Goal: Information Seeking & Learning: Find contact information

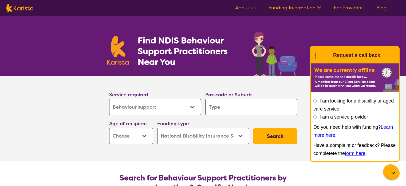
select select "Behaviour support"
select select "NDIS"
select select "Behaviour support"
select select "NDIS"
click at [314, 57] on icon at bounding box center [315, 55] width 7 height 8
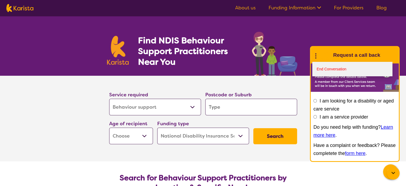
click at [323, 66] on link "End Conversation" at bounding box center [352, 69] width 80 height 14
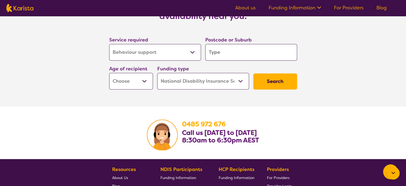
scroll to position [821, 0]
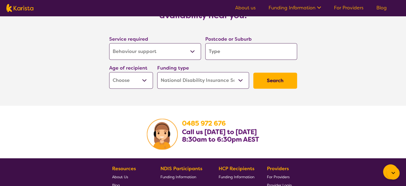
click at [272, 78] on button "Search" at bounding box center [275, 80] width 44 height 16
type input "3"
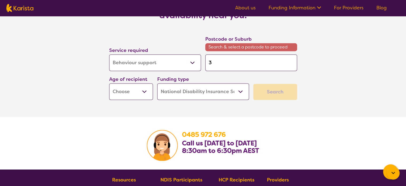
type input "30"
type input "304"
type input "3042"
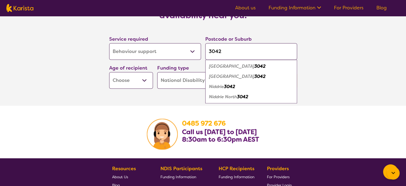
type input "3042"
click at [231, 86] on em "3042" at bounding box center [229, 87] width 11 height 6
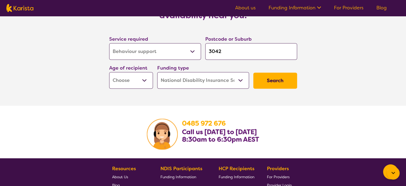
click at [257, 80] on button "Search" at bounding box center [275, 80] width 44 height 16
click at [135, 75] on select "Early Childhood - 0 to 9 Child - 10 to 11 Adolescent - 12 to 17 Adult - 18 to 6…" at bounding box center [131, 80] width 44 height 17
select select "AD"
click at [109, 72] on select "Early Childhood - 0 to 9 Child - 10 to 11 Adolescent - 12 to 17 Adult - 18 to 6…" at bounding box center [131, 80] width 44 height 17
select select "AD"
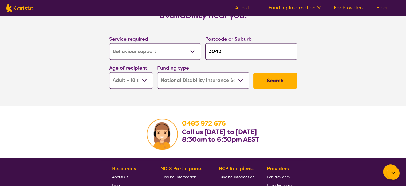
click at [289, 81] on button "Search" at bounding box center [275, 80] width 44 height 16
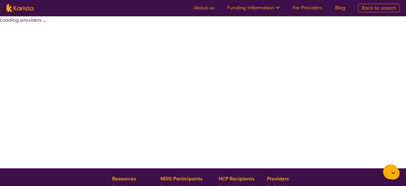
select select "by_score"
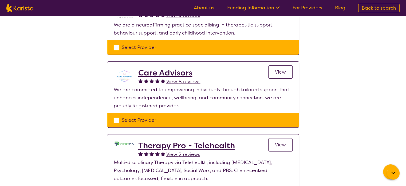
scroll to position [148, 0]
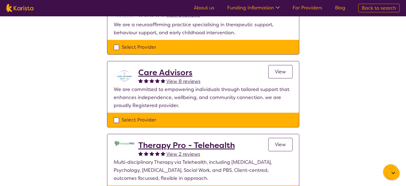
click at [173, 71] on h2 "Care Advisors" at bounding box center [169, 73] width 62 height 10
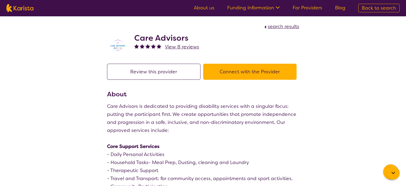
select select "by_score"
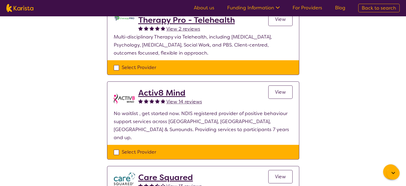
scroll to position [274, 0]
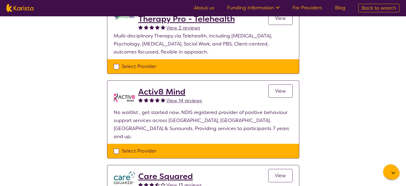
click at [160, 91] on h2 "Activ8 Mind" at bounding box center [170, 92] width 64 height 10
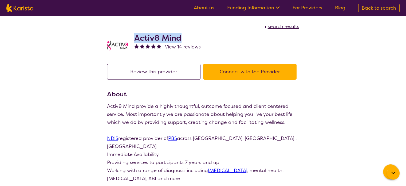
drag, startPoint x: 181, startPoint y: 39, endPoint x: 135, endPoint y: 40, distance: 46.2
click at [135, 40] on h2 "Activ8 Mind" at bounding box center [167, 38] width 66 height 10
copy h2 "Activ8 Mind"
